Goal: Complete application form

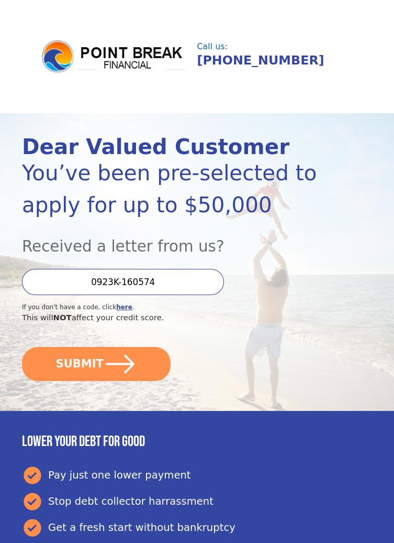
click at [61, 367] on button "SUBMIT" at bounding box center [96, 364] width 149 height 34
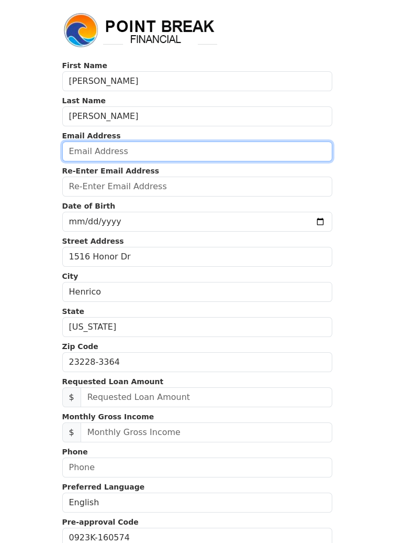
click at [79, 152] on input "email" at bounding box center [197, 151] width 270 height 20
type input "[PERSON_NAME][EMAIL_ADDRESS][DOMAIN_NAME]"
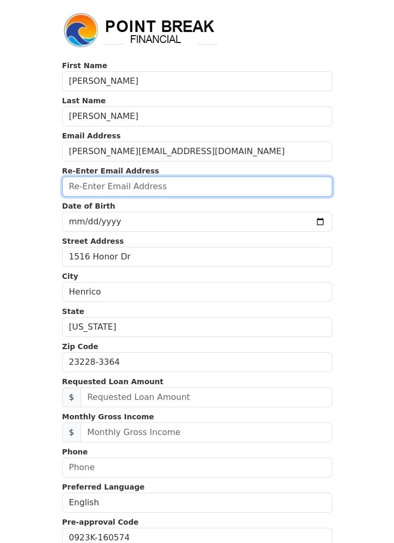
click at [84, 188] on input "email" at bounding box center [197, 187] width 270 height 20
type input "eric.h.edwards523@gmail.com"
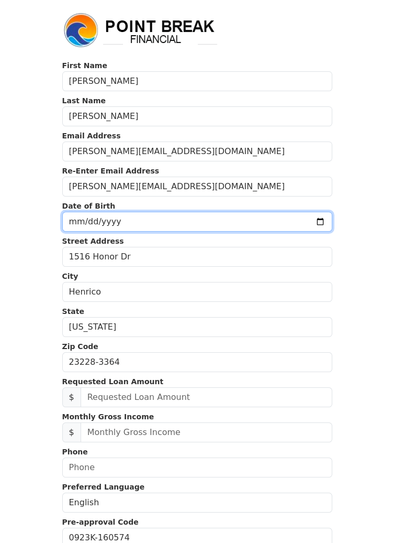
click at [81, 213] on input "date" at bounding box center [197, 222] width 270 height 20
type input "1971-05-23"
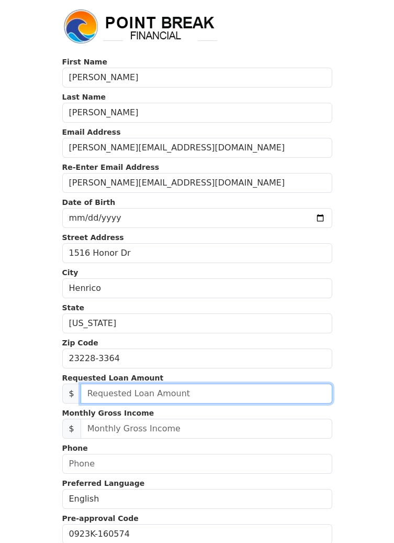
click at [101, 392] on input "text" at bounding box center [207, 393] width 252 height 20
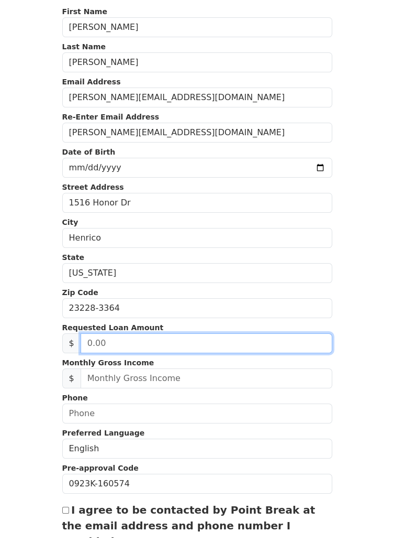
scroll to position [48, 0]
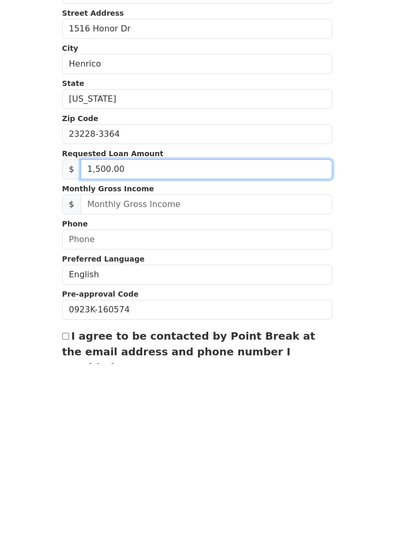
type input "15,000.00"
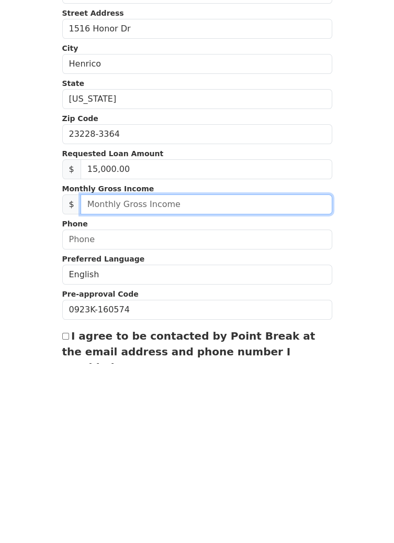
click at [105, 385] on input "text" at bounding box center [207, 384] width 252 height 20
type input "1,500.00"
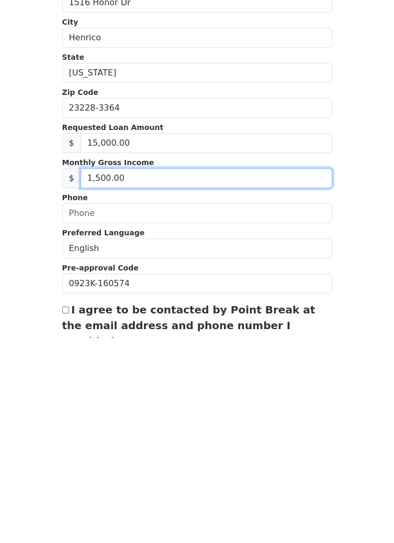
scroll to position [56, 0]
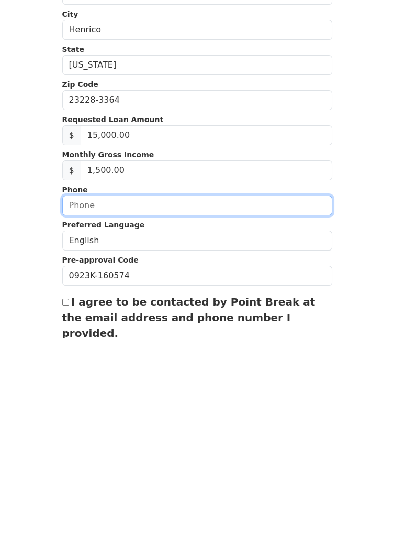
click at [85, 412] on input "text" at bounding box center [197, 411] width 270 height 20
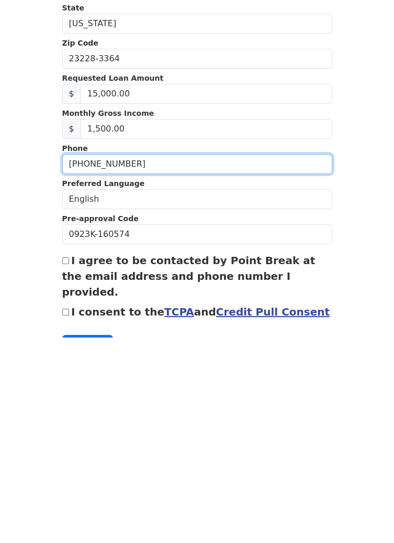
scroll to position [103, 0]
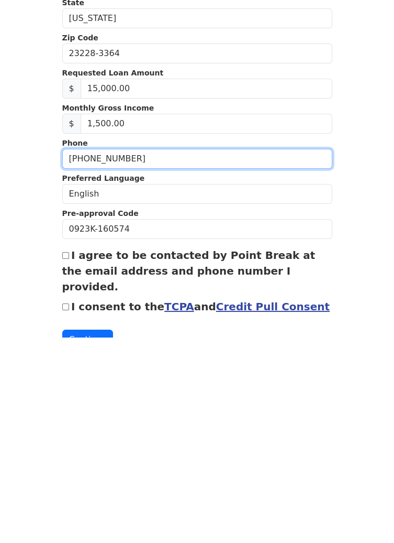
type input "(804) 868-0645"
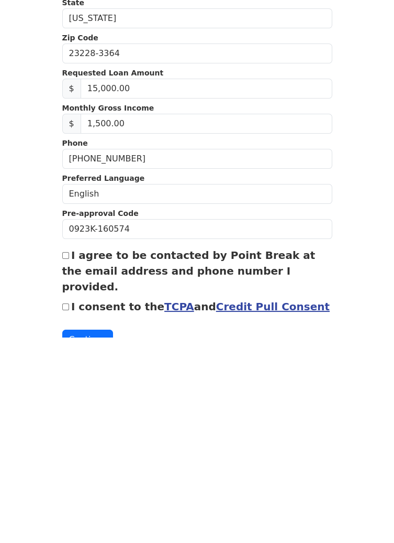
click at [69, 458] on input "I agree to be contacted by Point Break at the email address and phone number I …" at bounding box center [65, 461] width 7 height 7
checkbox input "true"
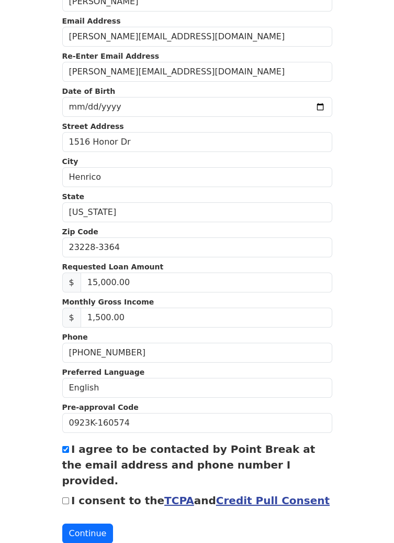
scroll to position [127, 0]
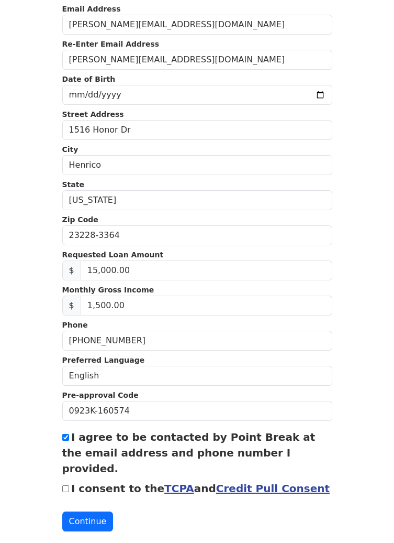
click at [68, 485] on input "I consent to the TCPA and Credit Pull Consent" at bounding box center [65, 488] width 7 height 7
checkbox input "true"
click at [93, 511] on button "Continue" at bounding box center [87, 521] width 51 height 20
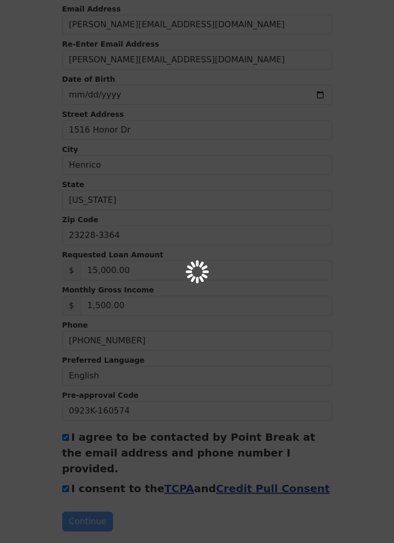
scroll to position [146, 0]
